Goal: Information Seeking & Learning: Learn about a topic

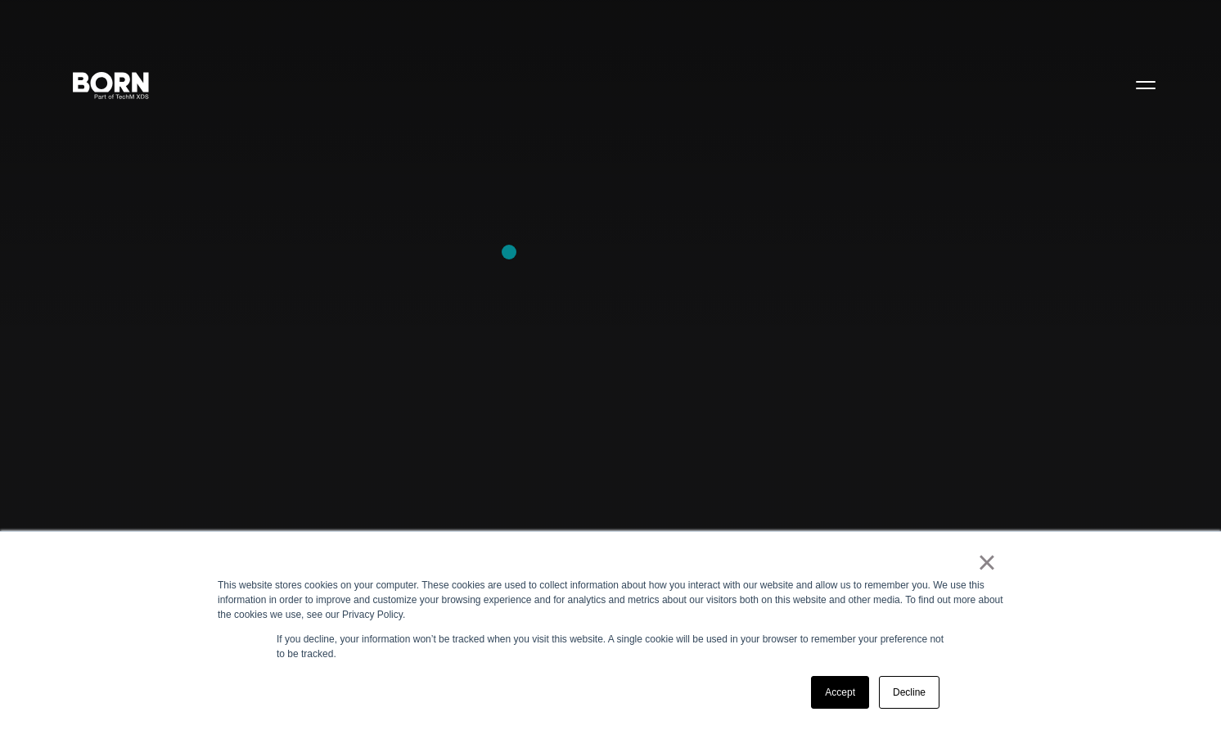
scroll to position [1, 0]
click at [845, 687] on link "Accept" at bounding box center [840, 692] width 58 height 33
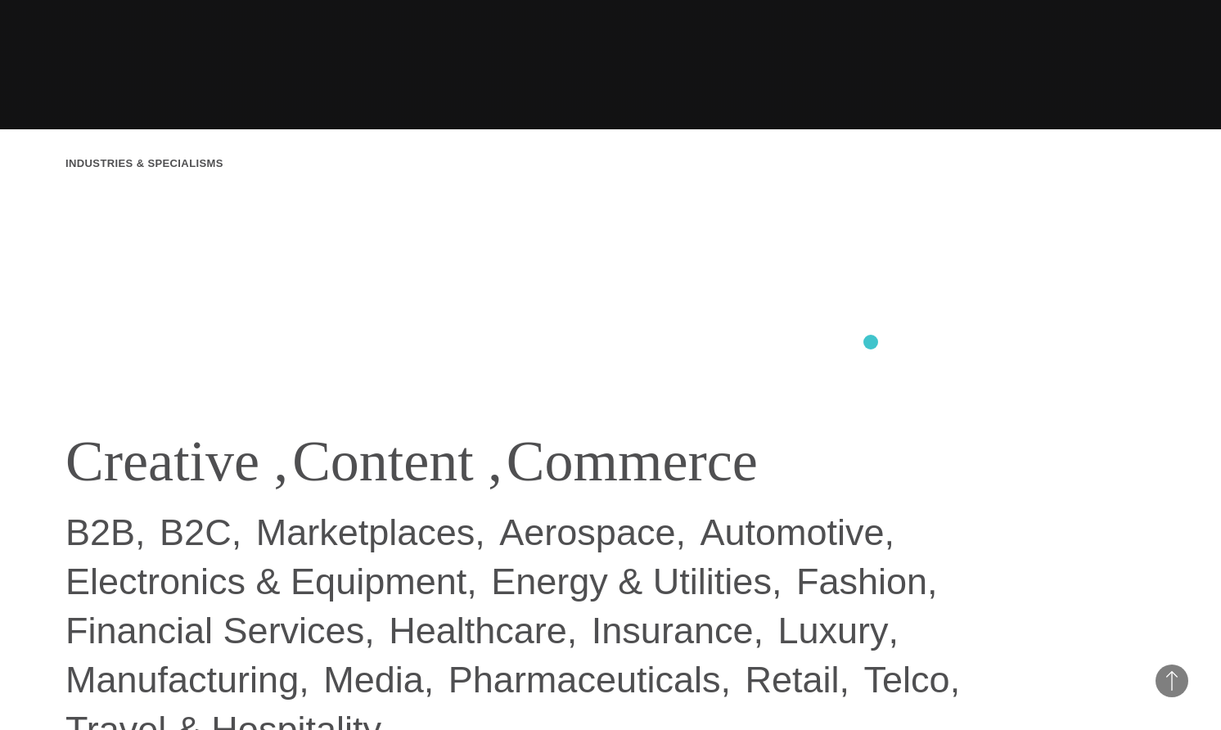
scroll to position [0, 0]
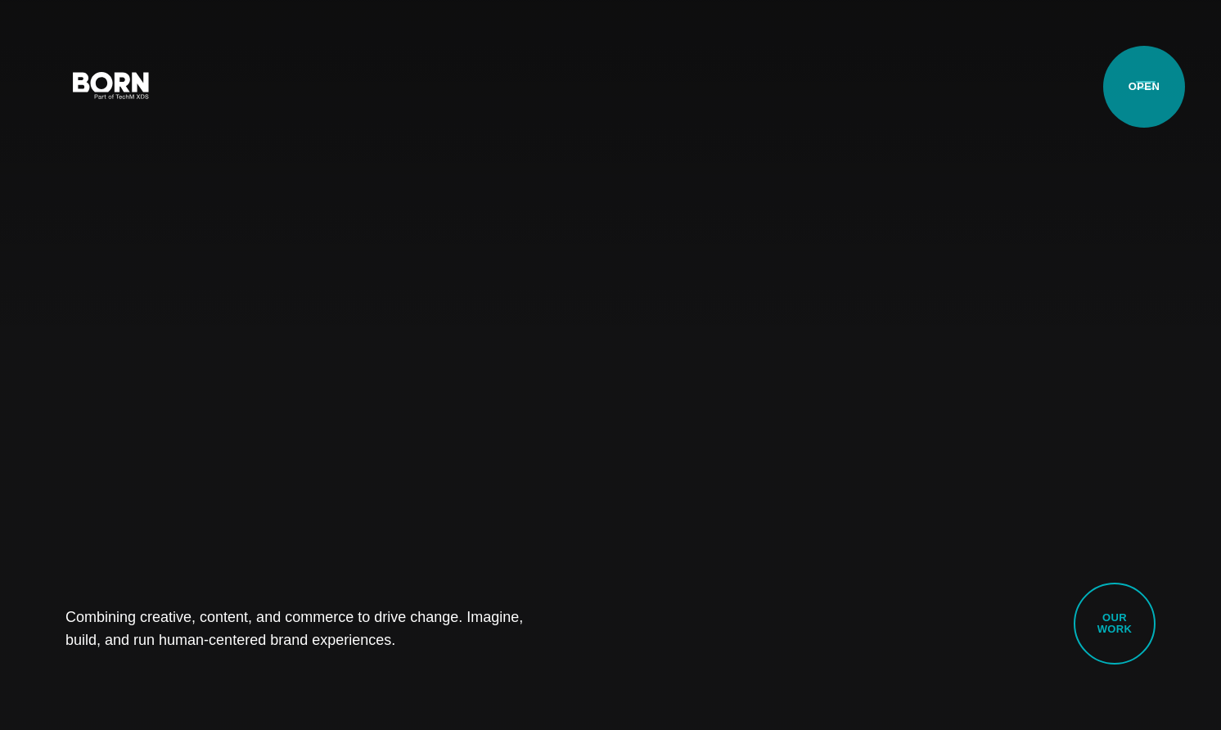
click at [1144, 87] on button "Primary Menu" at bounding box center [1145, 84] width 39 height 34
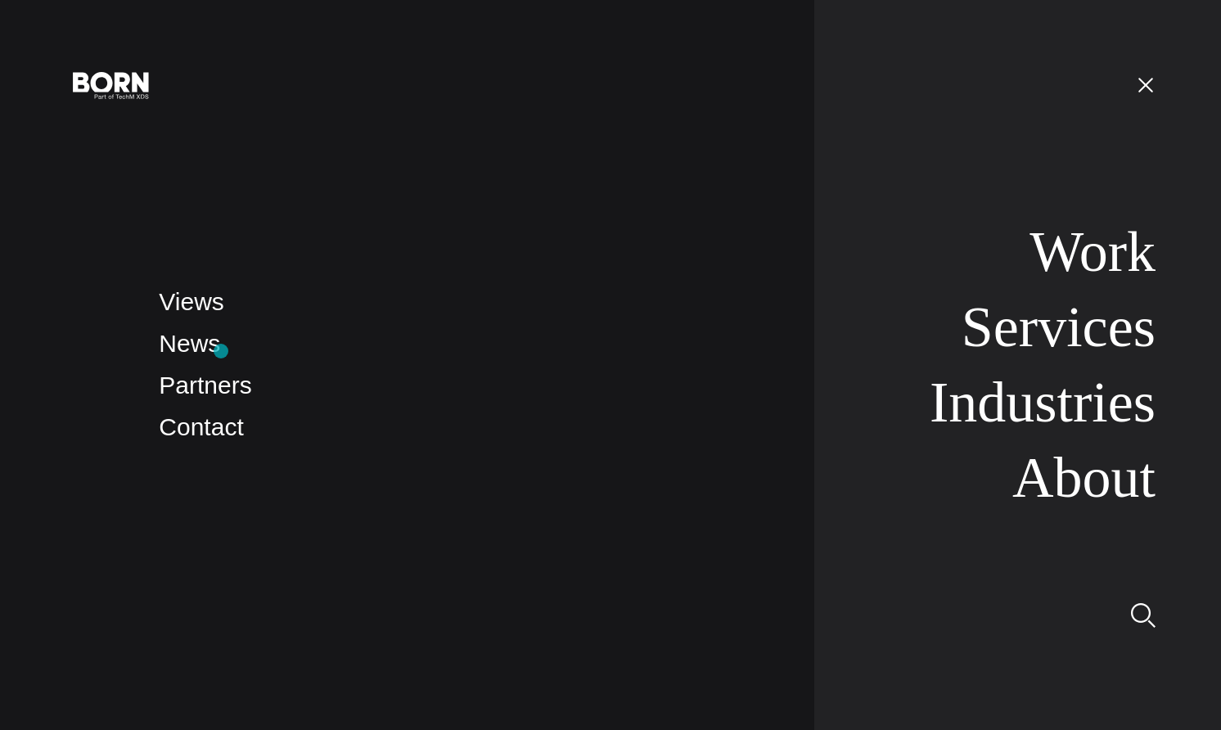
click at [221, 351] on li "News" at bounding box center [470, 344] width 622 height 38
click at [204, 349] on link "News" at bounding box center [189, 343] width 61 height 27
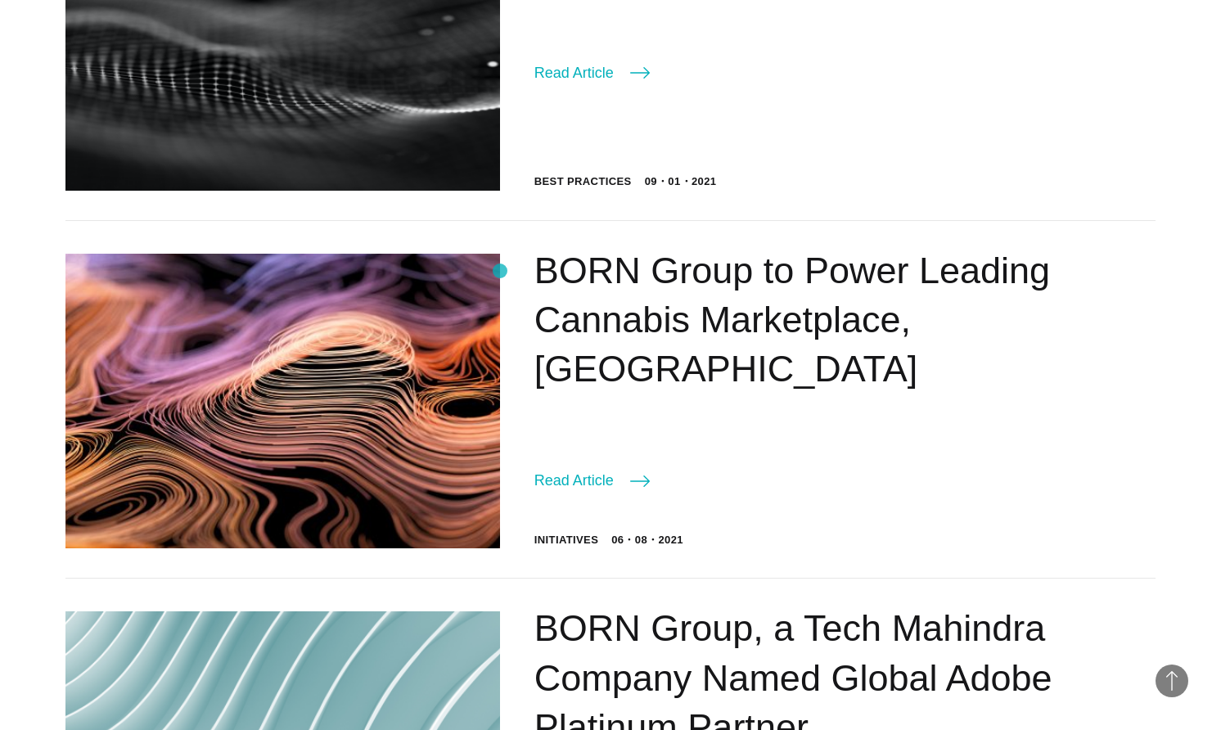
scroll to position [2174, 0]
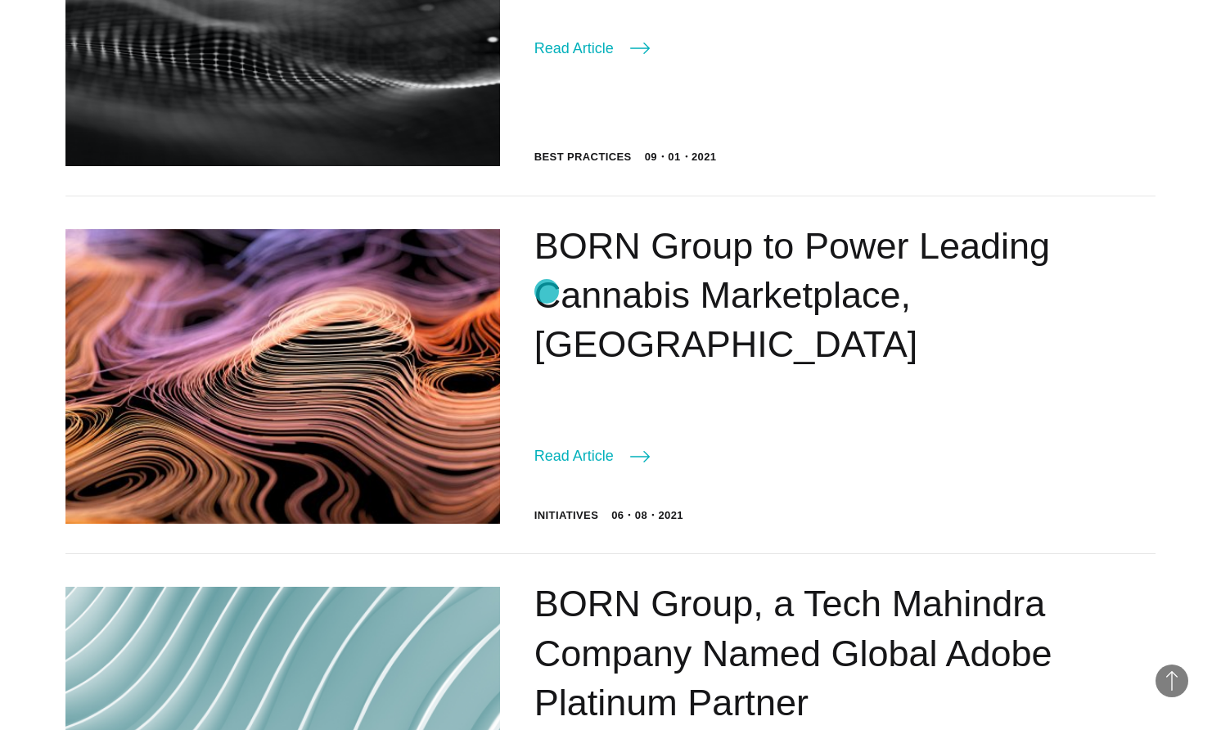
click at [547, 293] on link "BORN Group to Power Leading Cannabis Marketplace, [GEOGRAPHIC_DATA]" at bounding box center [792, 295] width 516 height 141
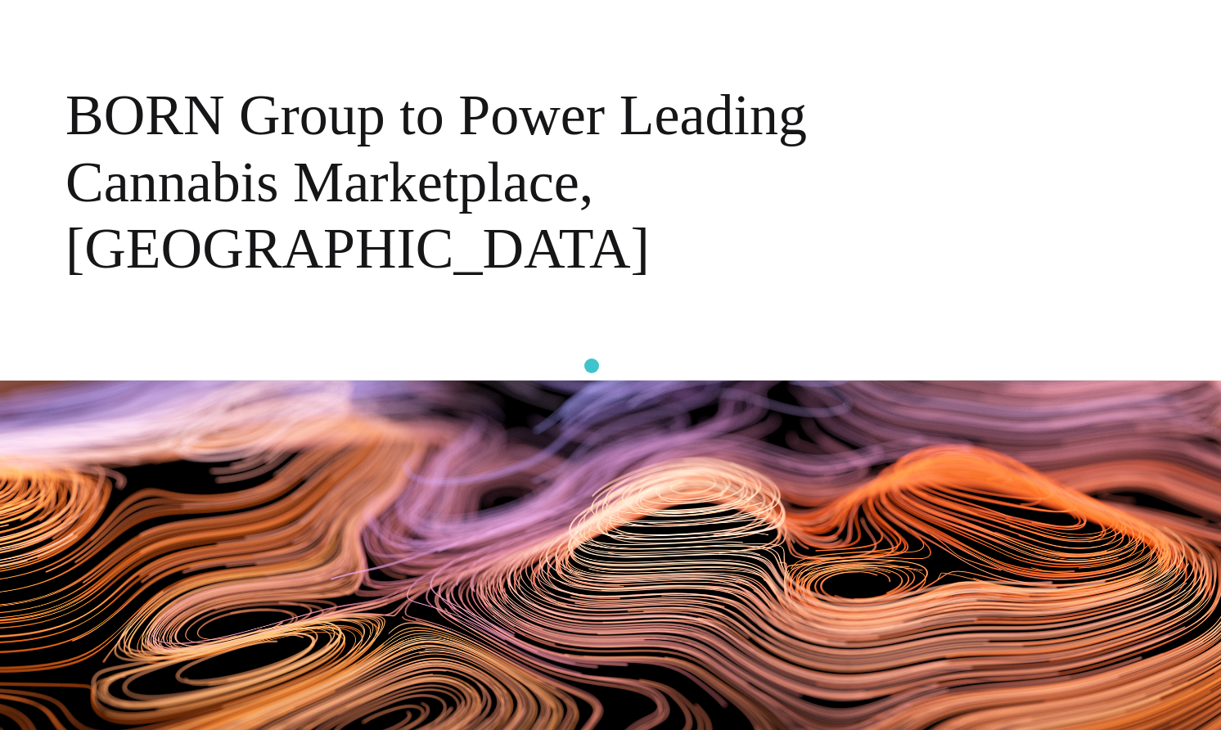
scroll to position [28, 0]
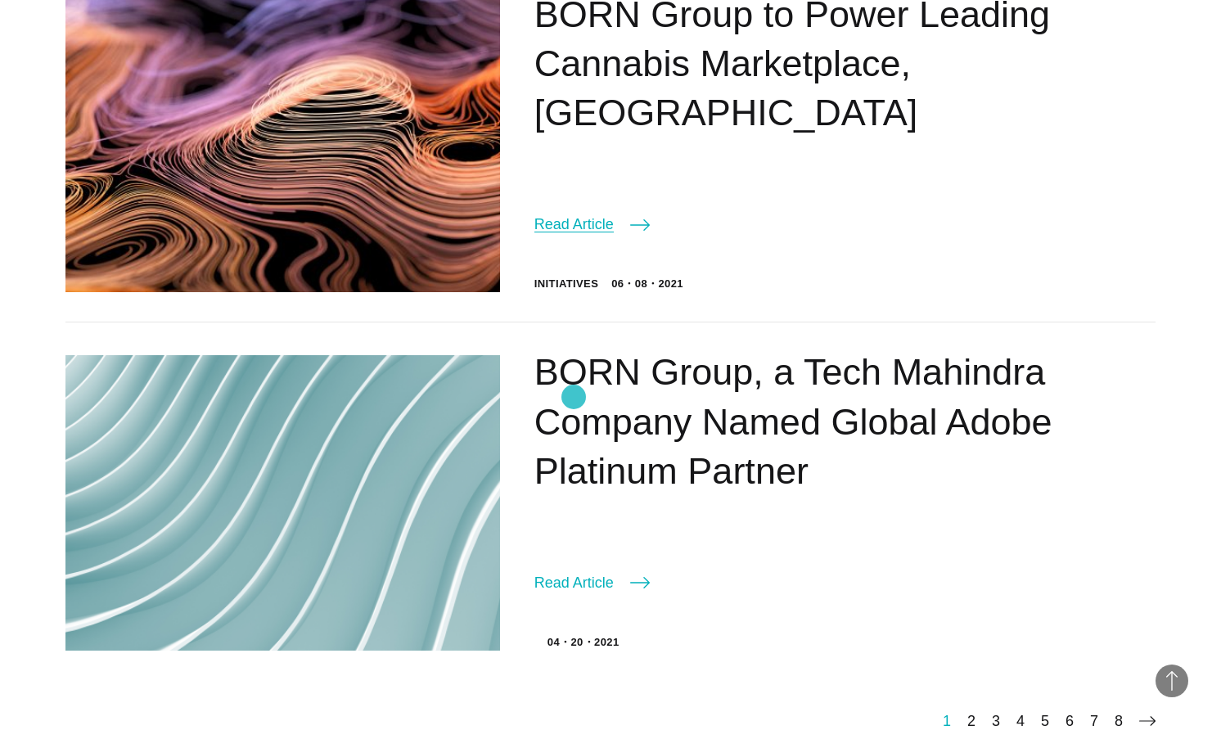
scroll to position [2465, 0]
